Goal: Information Seeking & Learning: Learn about a topic

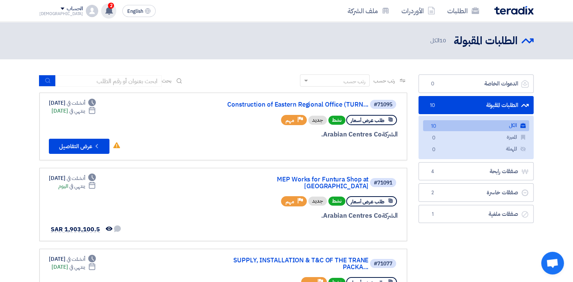
click at [105, 11] on use at bounding box center [109, 10] width 8 height 8
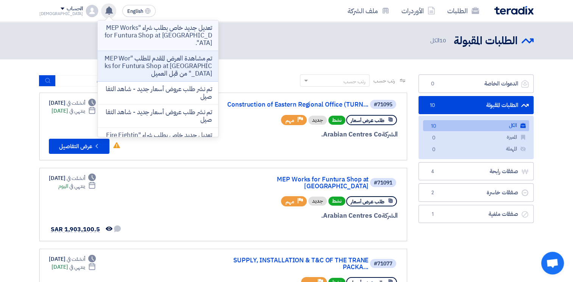
click at [156, 34] on p "تعديل جديد خاص بطلب شراء "MEP Works for Funtura Shop at [GEOGRAPHIC_DATA]"." at bounding box center [158, 35] width 108 height 23
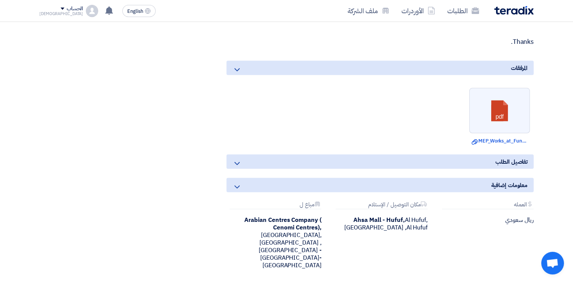
scroll to position [1273, 0]
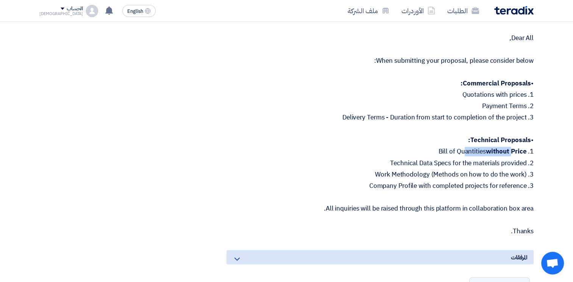
drag, startPoint x: 428, startPoint y: 146, endPoint x: 498, endPoint y: 150, distance: 70.1
click at [498, 150] on p "1. Bill of Quantities without Price" at bounding box center [379, 152] width 307 height 8
drag, startPoint x: 389, startPoint y: 158, endPoint x: 502, endPoint y: 159, distance: 113.2
click at [502, 159] on p "2. Technical Data Specs for the materials provided" at bounding box center [379, 163] width 307 height 8
drag, startPoint x: 371, startPoint y: 171, endPoint x: 493, endPoint y: 172, distance: 122.3
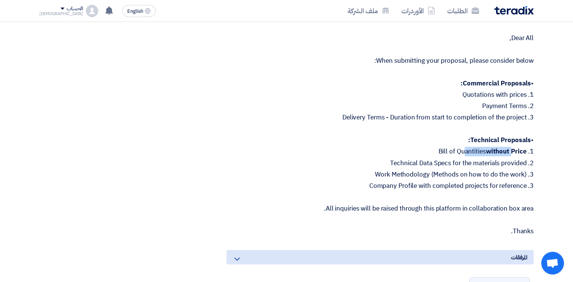
click at [493, 172] on p "3. Work Methodology (Methods on how to do the work)" at bounding box center [379, 175] width 307 height 8
drag, startPoint x: 451, startPoint y: 183, endPoint x: 482, endPoint y: 185, distance: 31.5
click at [482, 185] on p "3. Company Profile with completed projects for reference" at bounding box center [379, 186] width 307 height 8
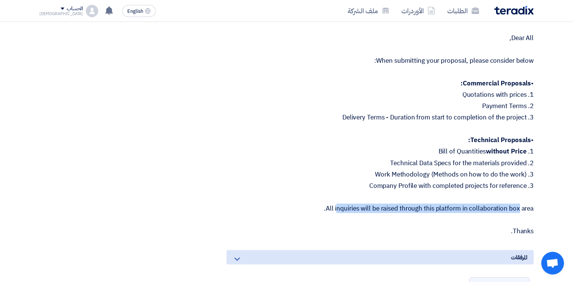
drag, startPoint x: 337, startPoint y: 205, endPoint x: 519, endPoint y: 204, distance: 182.1
click at [519, 205] on p "All inquiries will be raised through this platform in collaboration box area." at bounding box center [379, 209] width 307 height 8
drag, startPoint x: 519, startPoint y: 204, endPoint x: 491, endPoint y: 206, distance: 28.1
click at [491, 206] on p "All inquiries will be raised through this platform in collaboration box area." at bounding box center [379, 209] width 307 height 8
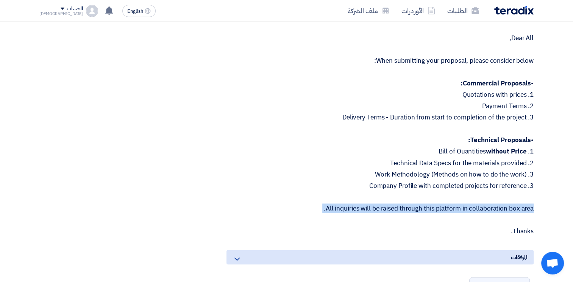
click at [491, 206] on p "All inquiries will be raised through this platform in collaboration box area." at bounding box center [379, 209] width 307 height 8
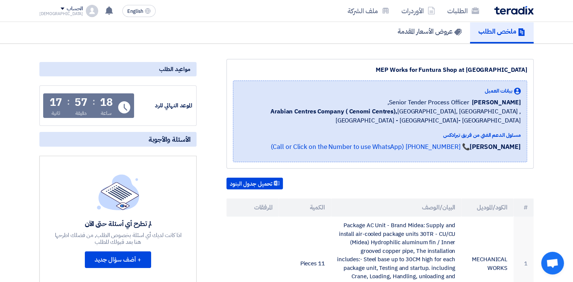
scroll to position [0, 0]
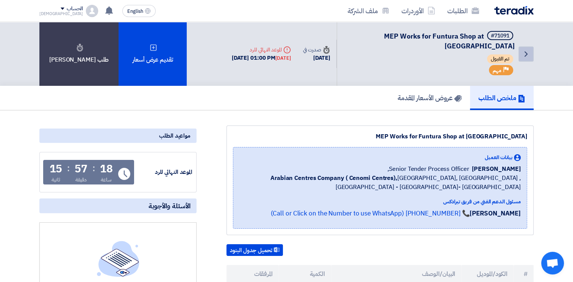
click at [526, 50] on icon "Back" at bounding box center [525, 54] width 9 height 9
